Goal: Communication & Community: Answer question/provide support

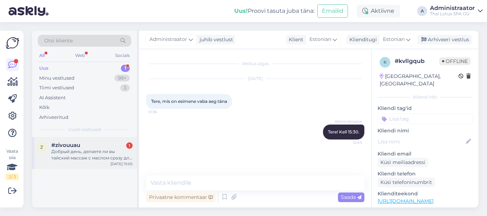
click at [91, 156] on div "Добрый день, делаете ли вы тайский массаж с маслом сразу для двоих, для пары? […" at bounding box center [91, 155] width 81 height 13
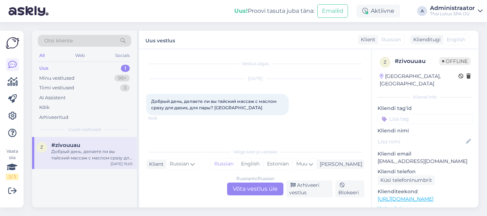
click at [257, 191] on div "Russian to Russian Võta vestlus üle" at bounding box center [255, 189] width 56 height 13
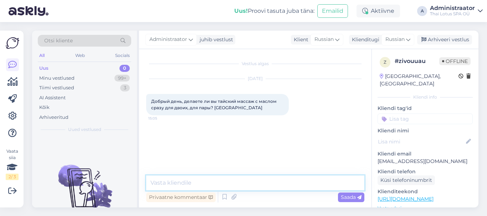
click at [213, 182] on textarea at bounding box center [255, 183] width 218 height 15
type textarea "Добрый день! Да, парные массажи мы тоже делаем."
click at [354, 198] on span "Saada" at bounding box center [351, 197] width 21 height 6
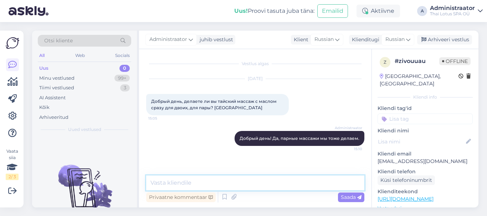
click at [227, 182] on textarea at bounding box center [255, 183] width 218 height 15
paste textarea "[URL][DOMAIN_NAME]"
type textarea "[URL][DOMAIN_NAME]"
click at [352, 194] on span "Saada" at bounding box center [351, 197] width 21 height 6
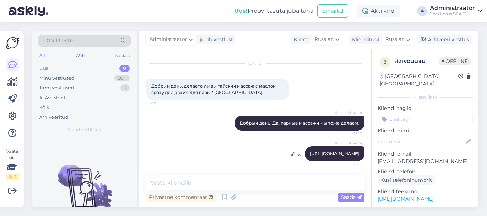
click at [310, 154] on link "[URL][DOMAIN_NAME]" at bounding box center [335, 153] width 50 height 5
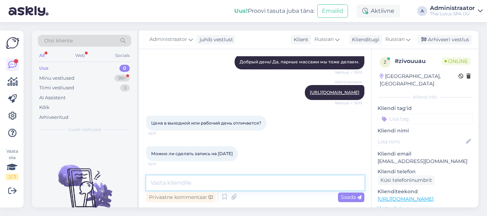
click at [184, 189] on textarea at bounding box center [255, 183] width 218 height 15
click at [198, 182] on textarea "Нет, цены в выдодные" at bounding box center [255, 183] width 218 height 15
click at [220, 185] on textarea "Нет, цены в выходные" at bounding box center [255, 183] width 218 height 15
type textarea "Нет, цены в выходные дни такие же."
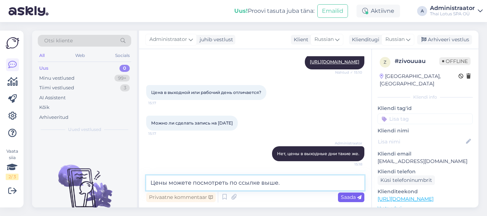
type textarea "Цены можете посмотреть по ссылке выше."
click at [350, 196] on span "Saada" at bounding box center [351, 197] width 21 height 6
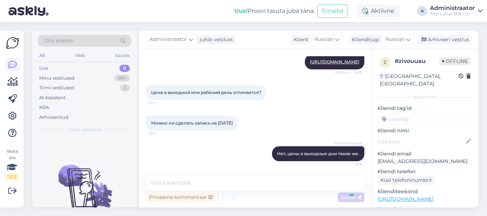
scroll to position [138, 0]
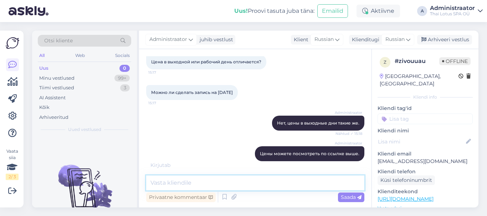
click at [269, 183] on textarea at bounding box center [255, 183] width 218 height 15
click at [157, 181] on textarea "Желаете забронировать вре" at bounding box center [255, 183] width 218 height 15
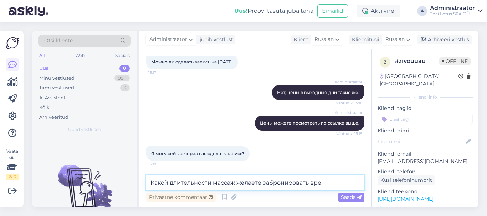
drag, startPoint x: 324, startPoint y: 184, endPoint x: 319, endPoint y: 184, distance: 5.4
click at [324, 184] on textarea "Какой длительности массаж желаете забронировать вре" at bounding box center [255, 183] width 218 height 15
type textarea "Какой длительности массаж желаете забронировать?"
click at [343, 197] on span "Saada" at bounding box center [351, 197] width 21 height 6
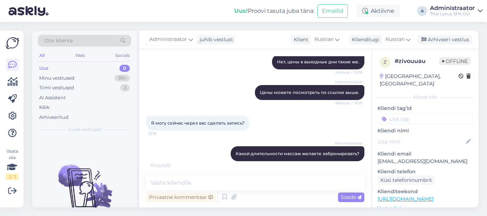
scroll to position [230, 0]
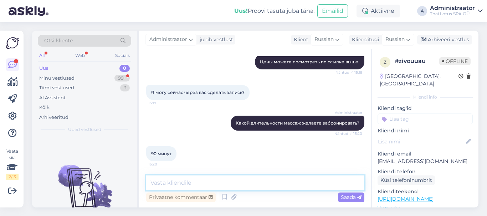
click at [213, 187] on textarea at bounding box center [255, 183] width 218 height 15
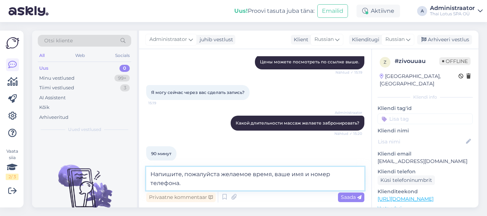
scroll to position [237, 0]
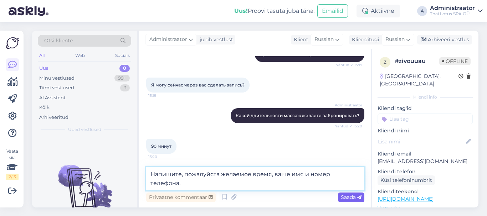
type textarea "Напишите, пожалуйста желаемое время, ваше имя и номер телефона."
click at [343, 198] on span "Saada" at bounding box center [351, 197] width 21 height 6
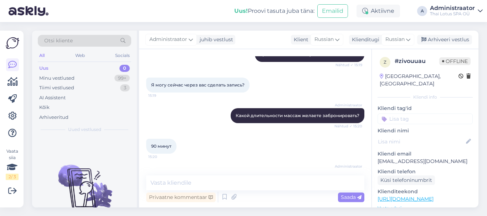
scroll to position [267, 0]
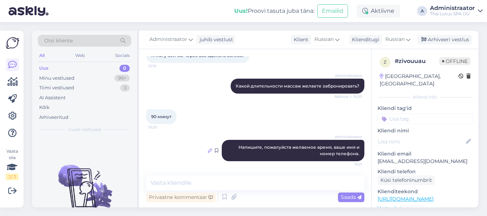
click at [208, 151] on icon at bounding box center [210, 151] width 4 height 4
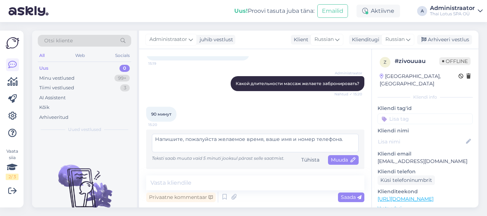
click at [215, 141] on textarea "Напишите, пожалуйста желаемое время, ваше имя и номер телефона." at bounding box center [255, 143] width 207 height 19
type textarea "Напишите, пожалуйста, желаемое время, [PERSON_NAME] имя и номер телефона."
click at [340, 160] on span "Muuda" at bounding box center [343, 160] width 25 height 6
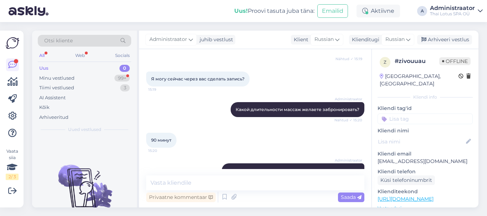
scroll to position [257, 0]
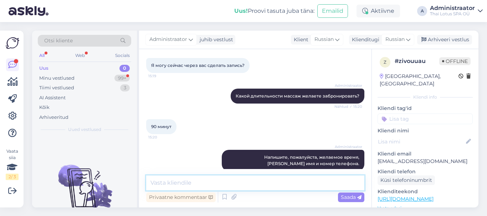
click at [183, 187] on textarea at bounding box center [255, 183] width 218 height 15
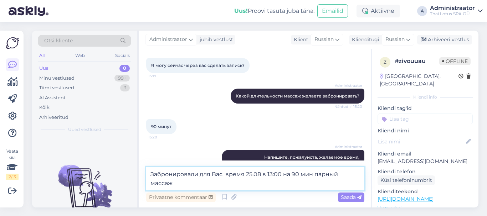
type textarea "Забронировали для Вас время 25.08 в 13:00 на 90 мин парный массаж."
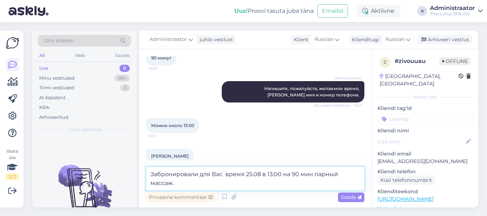
scroll to position [337, 0]
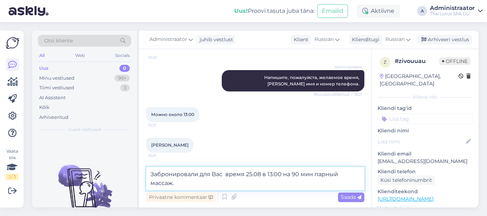
drag, startPoint x: 185, startPoint y: 184, endPoint x: 147, endPoint y: 173, distance: 39.7
click at [147, 173] on textarea "Забронировали для Вас время 25.08 в 13:00 на 90 мин парный массаж." at bounding box center [255, 179] width 218 height 24
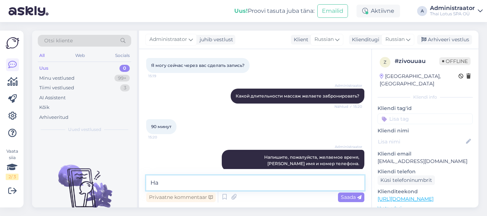
scroll to position [293, 0]
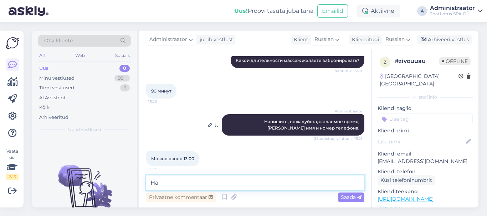
type textarea "На"
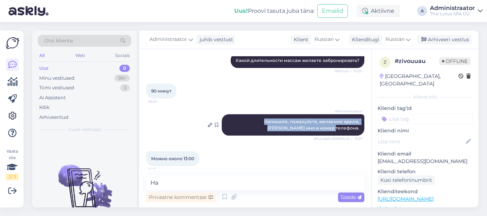
drag, startPoint x: 232, startPoint y: 120, endPoint x: 355, endPoint y: 130, distance: 123.0
click at [355, 130] on div "Administraator Напишите, пожалуйста, желаемое время, ваше имя и номер телефона.…" at bounding box center [293, 124] width 143 height 21
copy span "Напишите, пожалуйста, желаемое время, [PERSON_NAME] имя и номер телефона."
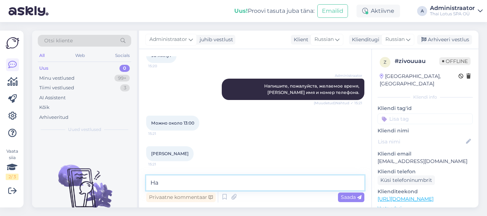
drag, startPoint x: 161, startPoint y: 185, endPoint x: 146, endPoint y: 185, distance: 15.0
click at [146, 185] on textarea "На" at bounding box center [255, 183] width 218 height 15
paste textarea "Напишите, пожалуйста, желаемое время, [PERSON_NAME] имя и номер телефона."
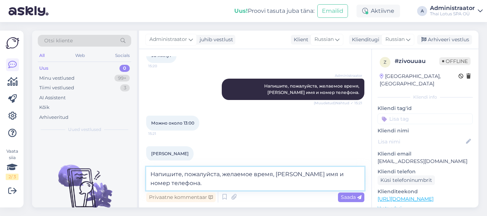
drag, startPoint x: 221, startPoint y: 176, endPoint x: 303, endPoint y: 177, distance: 81.6
click at [309, 177] on textarea "Напишите, пожалуйста, желаемое время, [PERSON_NAME] имя и номер телефона." at bounding box center [255, 179] width 218 height 24
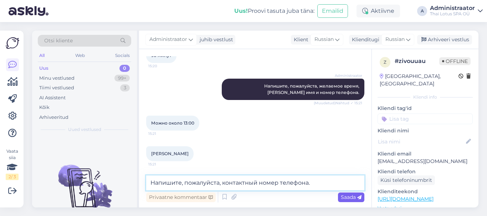
type textarea "Напишите, пожалуйста, контактный номер телефона."
click at [344, 196] on span "Saada" at bounding box center [351, 197] width 21 height 6
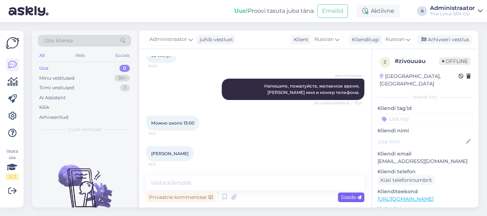
scroll to position [359, 0]
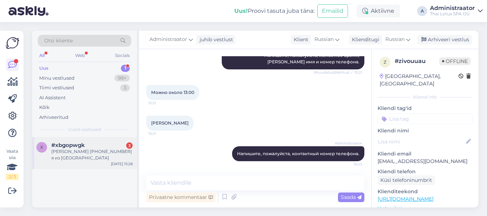
click at [105, 156] on div "x #xbgopwgk 3 [PERSON_NAME] [PHONE_NUMBER] я из [GEOGRAPHIC_DATA] [DATE] 15:28" at bounding box center [84, 153] width 105 height 32
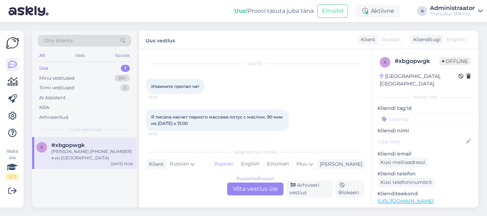
scroll to position [46, 0]
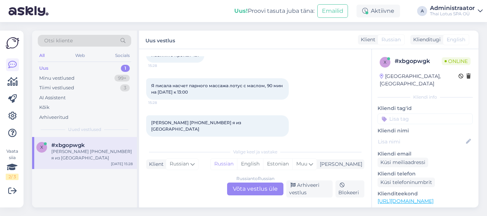
click at [244, 190] on div "Russian to Russian Võta vestlus üle" at bounding box center [255, 189] width 56 height 13
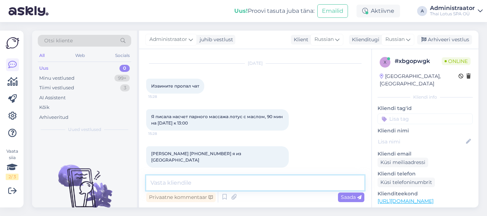
paste textarea "Напишите, пожалуйста, желаемое время, [PERSON_NAME] имя и номер телефона."
type textarea "Напишите, пожалуйста, желаемое время, [PERSON_NAME] имя и номер телефона."
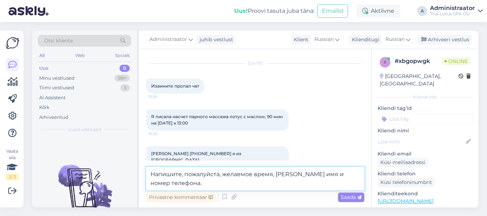
scroll to position [24, 0]
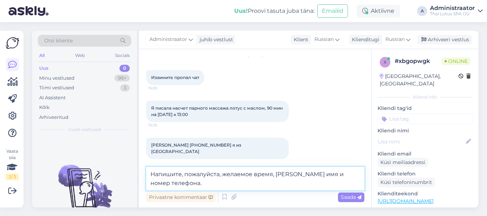
drag, startPoint x: 195, startPoint y: 184, endPoint x: 141, endPoint y: 169, distance: 56.7
click at [141, 169] on div "Vestlus algas [DATE] Извините пропал чат 15:28 Я писала насчет парного массажа …" at bounding box center [255, 128] width 232 height 159
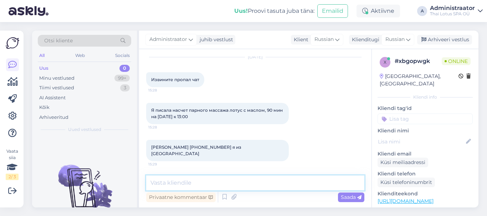
scroll to position [15, 0]
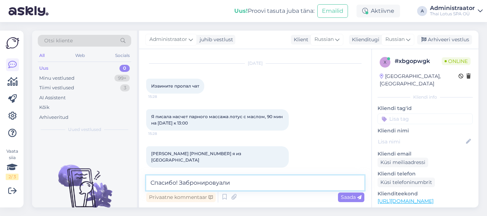
drag, startPoint x: 218, startPoint y: 185, endPoint x: 222, endPoint y: 186, distance: 4.5
click at [218, 185] on textarea "Спасибо! Забронировуали" at bounding box center [255, 183] width 218 height 15
click at [280, 188] on textarea "Спасибо! Забронировали" at bounding box center [255, 183] width 218 height 15
drag, startPoint x: 279, startPoint y: 188, endPoint x: 328, endPoint y: 186, distance: 49.2
click at [328, 186] on textarea "Спасибо! Забронировали для Вас время 25.08 в 13:00" at bounding box center [255, 183] width 218 height 15
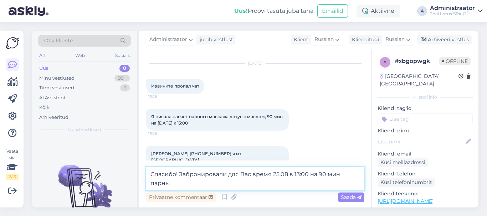
scroll to position [24, 0]
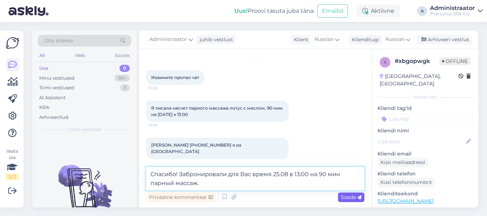
type textarea "Спасибо! Забронировали для Вас время 25.08 в 13:00 на 90 мин парный массаж."
click at [347, 197] on span "Saada" at bounding box center [351, 197] width 21 height 6
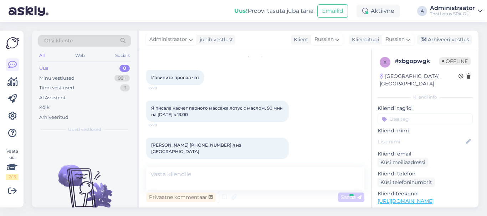
scroll to position [52, 0]
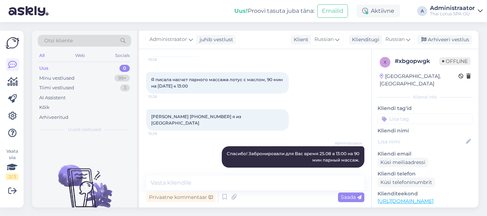
click at [248, 191] on div "Privaatne kommentaar Saada" at bounding box center [255, 198] width 218 height 14
click at [303, 187] on textarea at bounding box center [255, 183] width 218 height 15
type textarea "Хорошего дня!"
click at [350, 196] on span "Saada" at bounding box center [351, 197] width 21 height 6
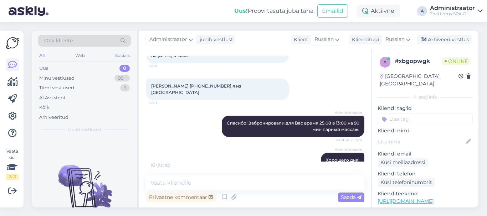
scroll to position [114, 0]
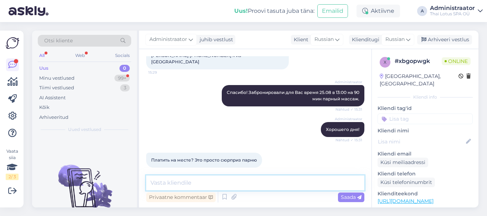
click at [216, 183] on textarea at bounding box center [255, 183] width 218 height 15
type textarea "Да, оплата на месте."
click at [347, 196] on span "Saada" at bounding box center [351, 197] width 21 height 6
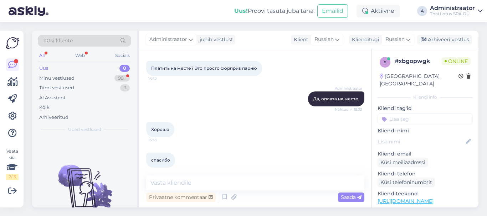
scroll to position [63, 0]
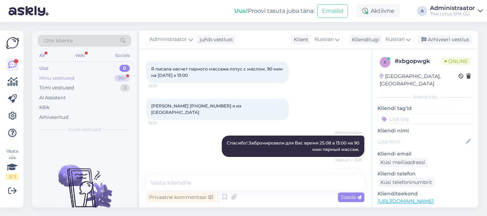
click at [52, 79] on div "Minu vestlused" at bounding box center [56, 78] width 35 height 7
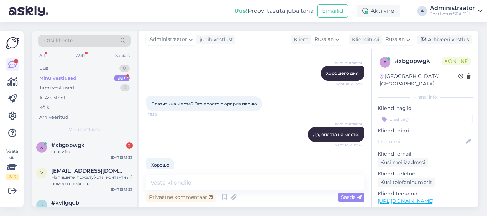
scroll to position [206, 0]
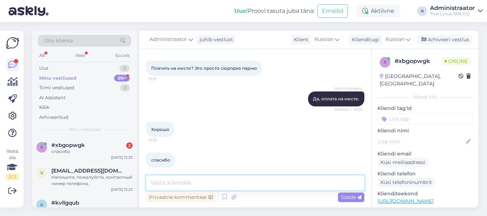
click at [189, 185] on textarea at bounding box center [255, 183] width 218 height 15
type textarea "Вам спасибо! До скорой встречи!"
click at [345, 195] on span "Saada" at bounding box center [351, 197] width 21 height 6
